Goal: Information Seeking & Learning: Learn about a topic

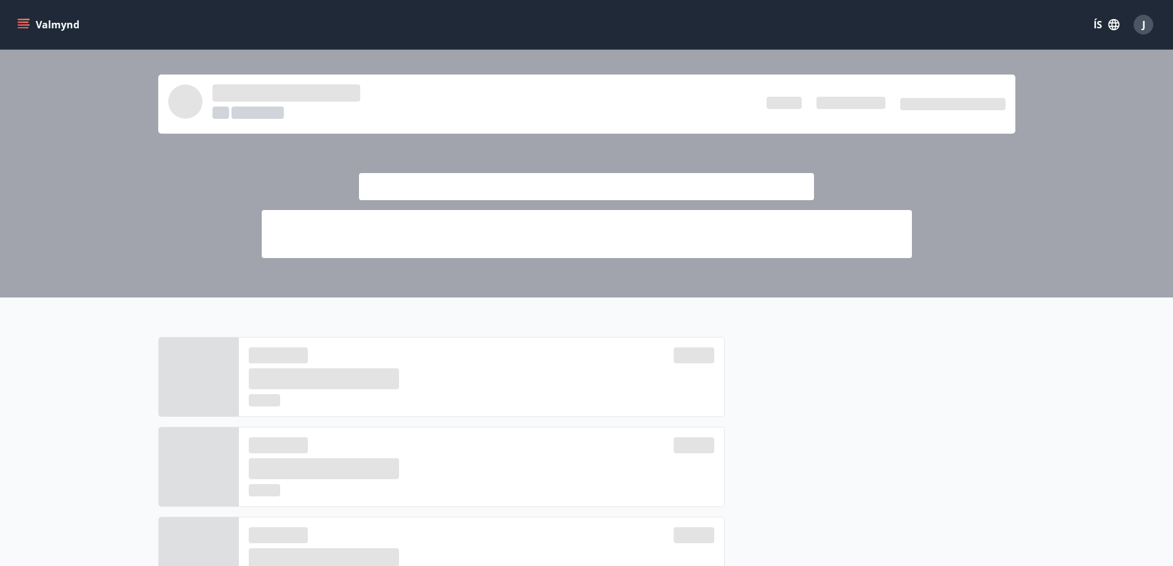
click at [25, 18] on icon "menu" at bounding box center [23, 24] width 12 height 12
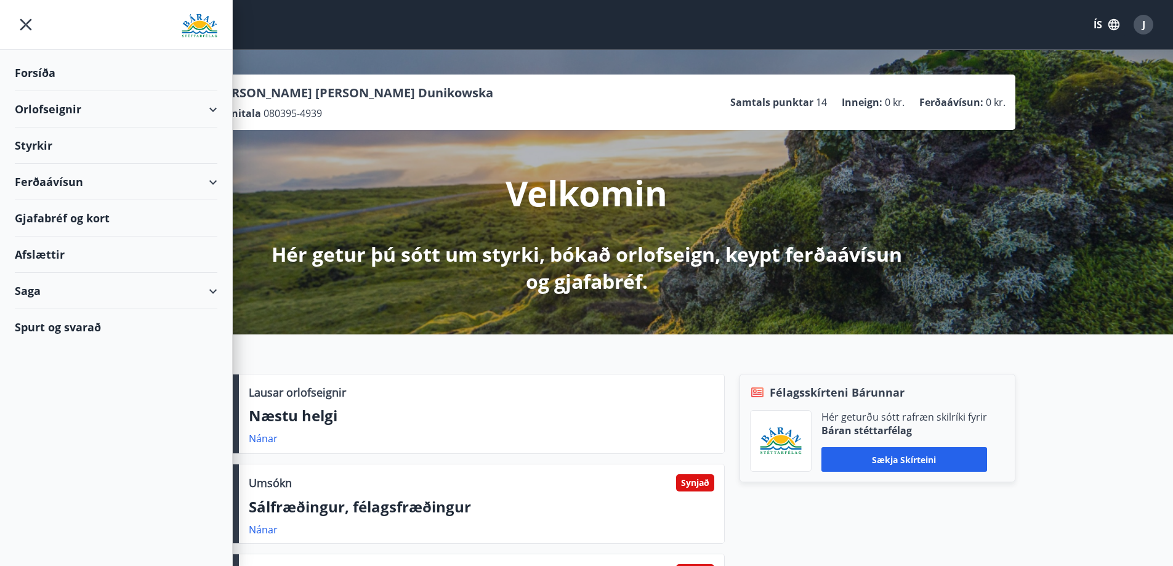
click at [1110, 28] on icon "button" at bounding box center [1113, 24] width 11 height 11
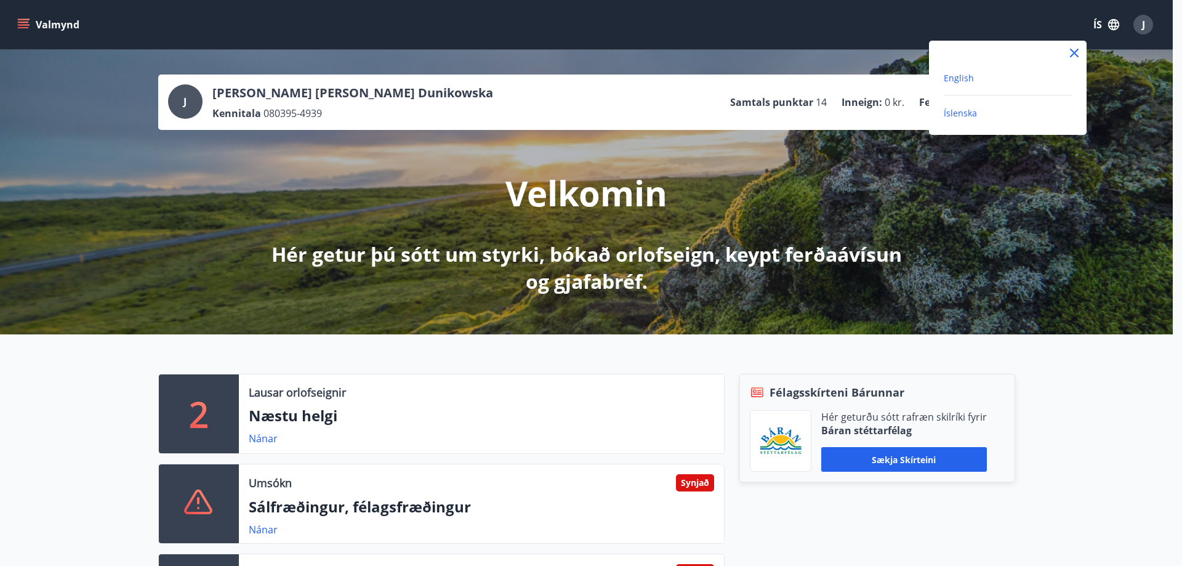
click at [960, 78] on span "English" at bounding box center [959, 78] width 30 height 12
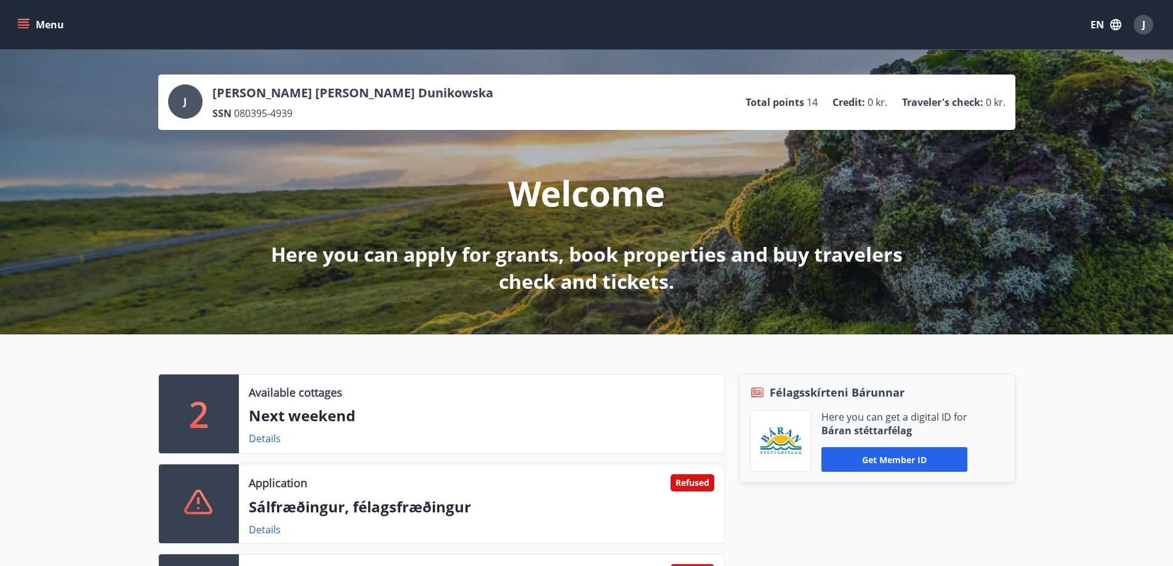
click at [22, 20] on icon "menu" at bounding box center [25, 19] width 14 height 1
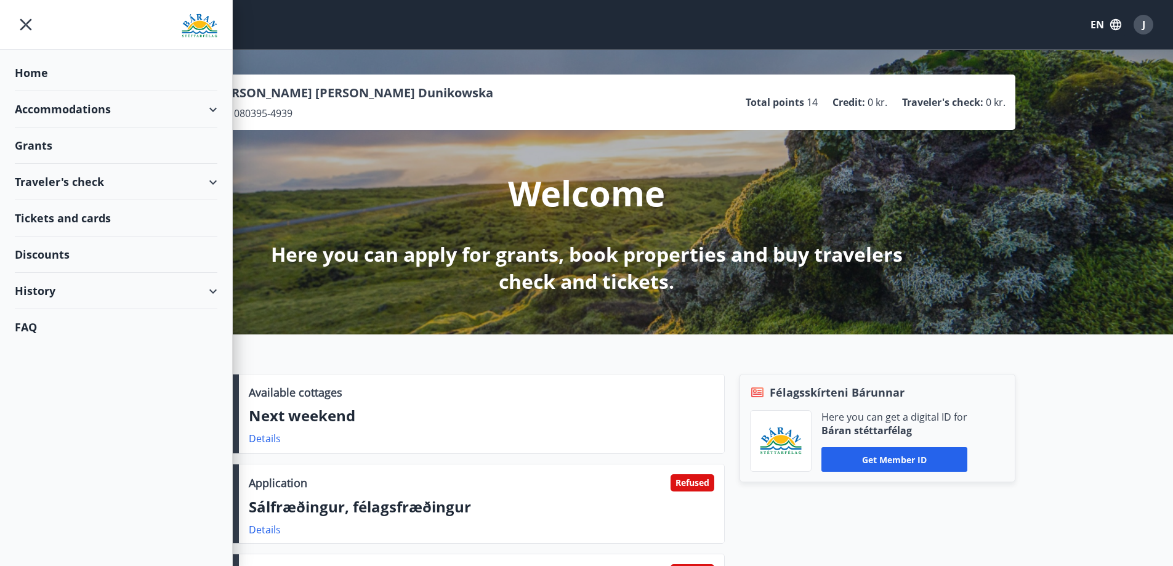
click at [59, 110] on div "Accommodations" at bounding box center [116, 109] width 203 height 36
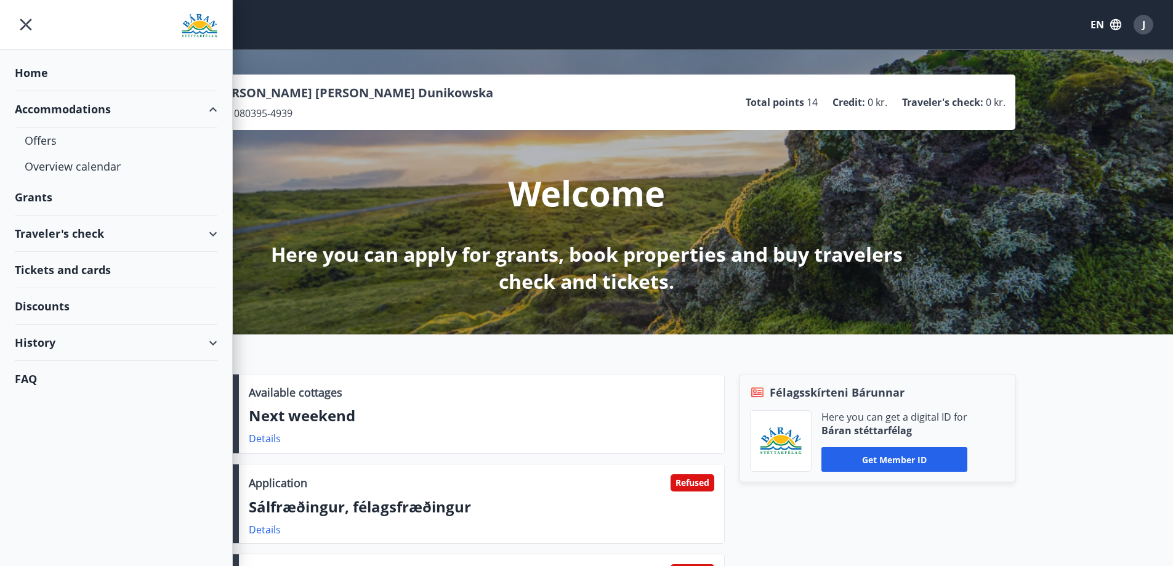
click at [47, 106] on div "Accommodations" at bounding box center [116, 109] width 203 height 36
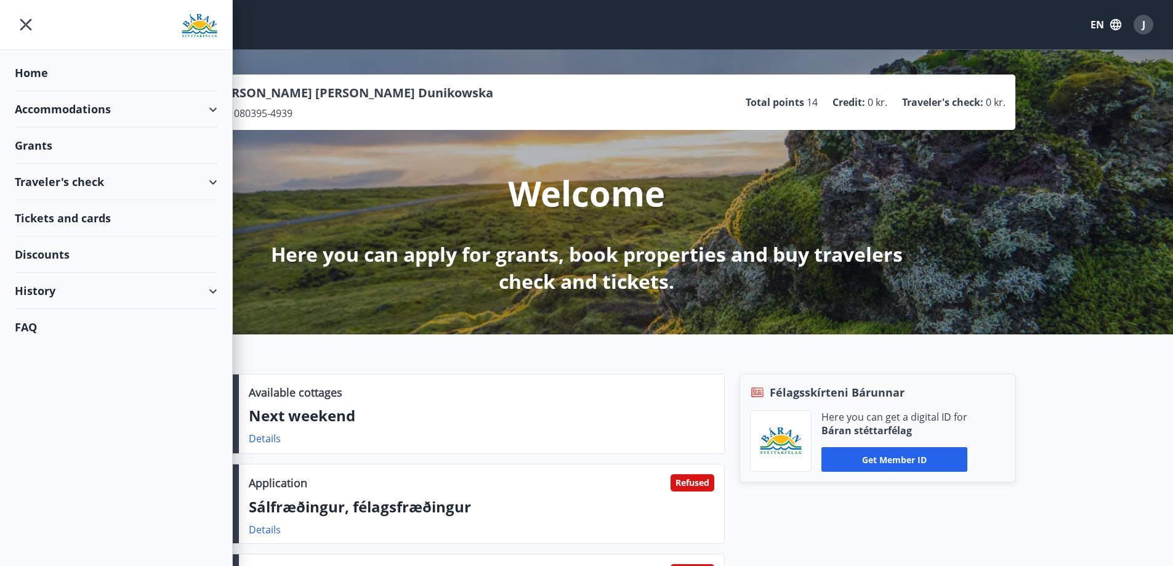
click at [62, 220] on div "Tickets and cards" at bounding box center [116, 218] width 203 height 36
click at [77, 103] on div "Accommodations" at bounding box center [116, 109] width 203 height 36
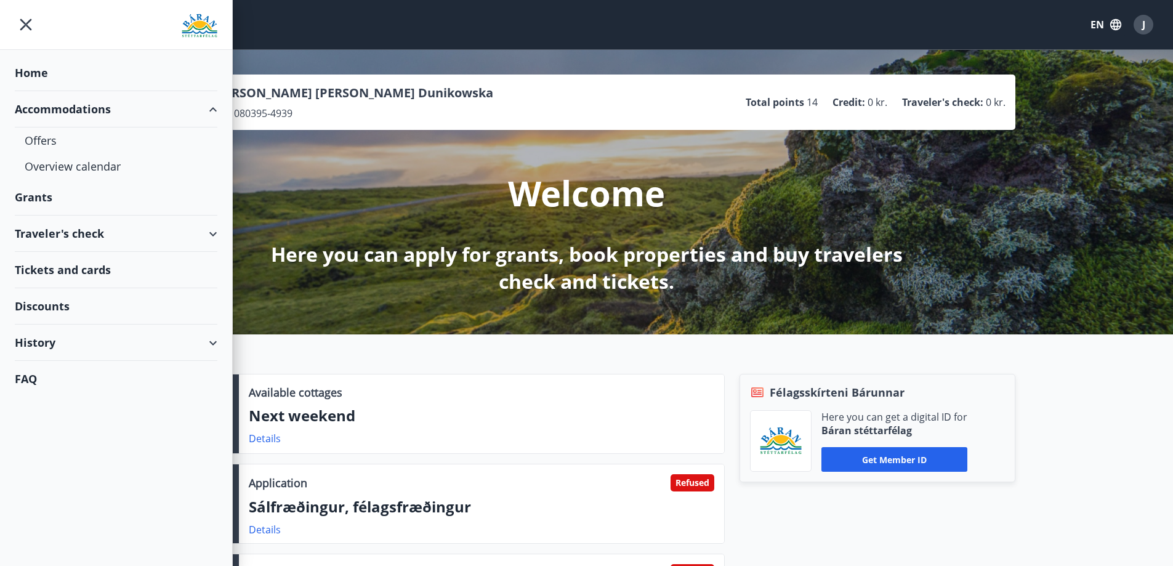
click at [44, 201] on div "Grants" at bounding box center [116, 197] width 203 height 36
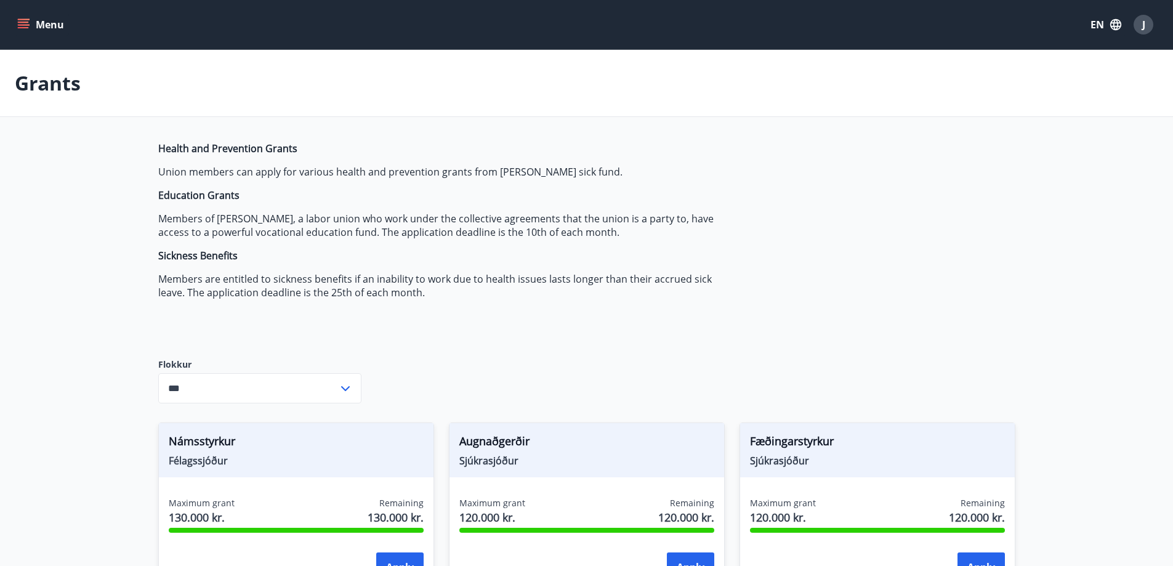
type input "***"
click at [15, 25] on button "Menu" at bounding box center [42, 25] width 54 height 22
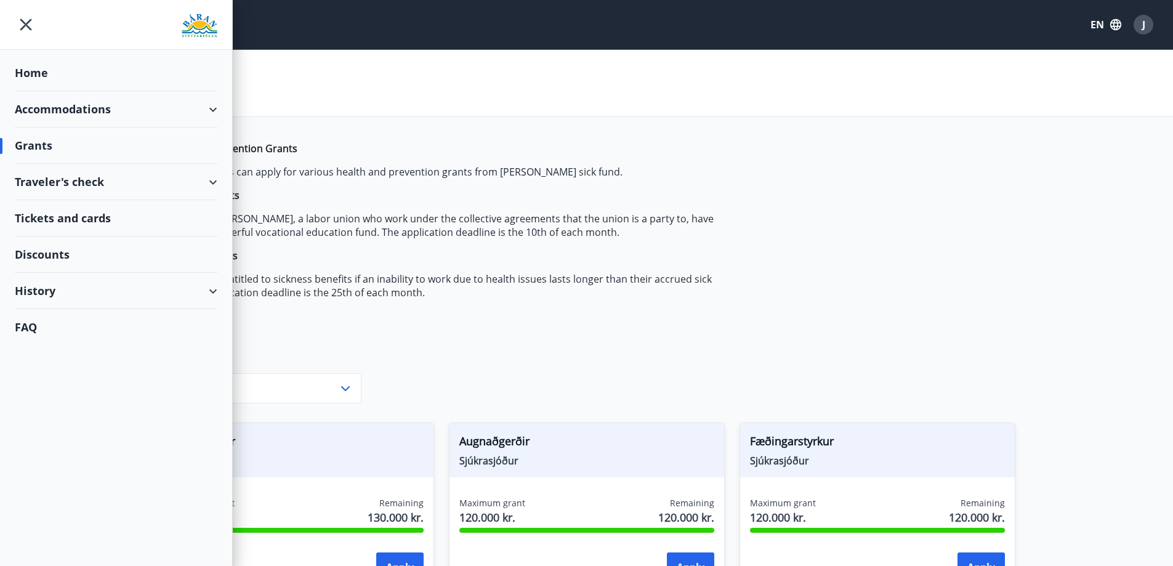
click at [40, 102] on div "Accommodations" at bounding box center [116, 109] width 203 height 36
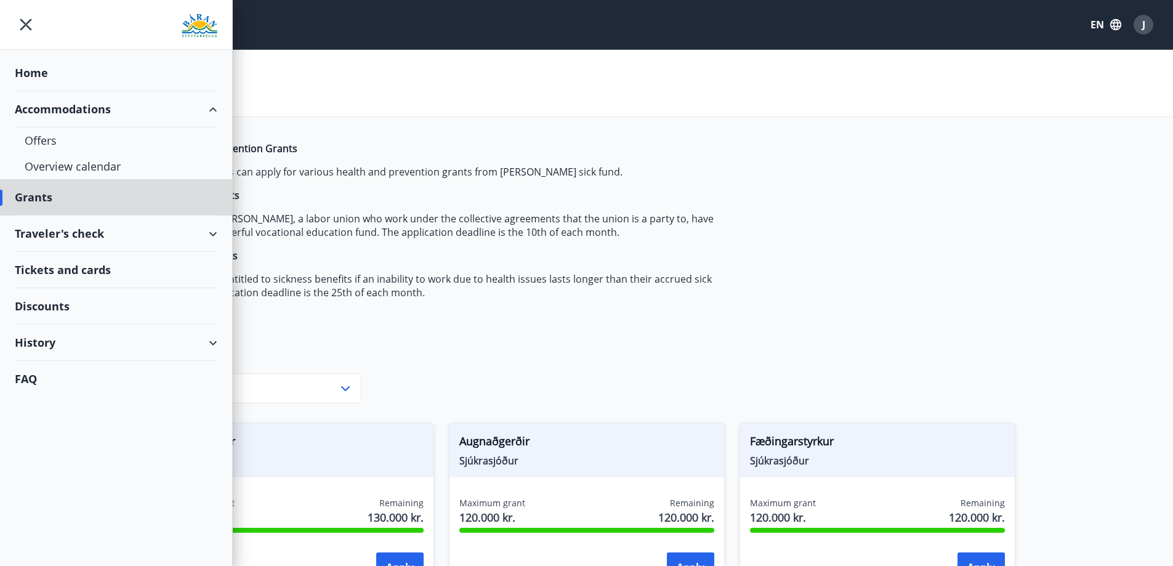
click at [33, 72] on div "Home" at bounding box center [116, 73] width 203 height 36
